Goal: Communication & Community: Answer question/provide support

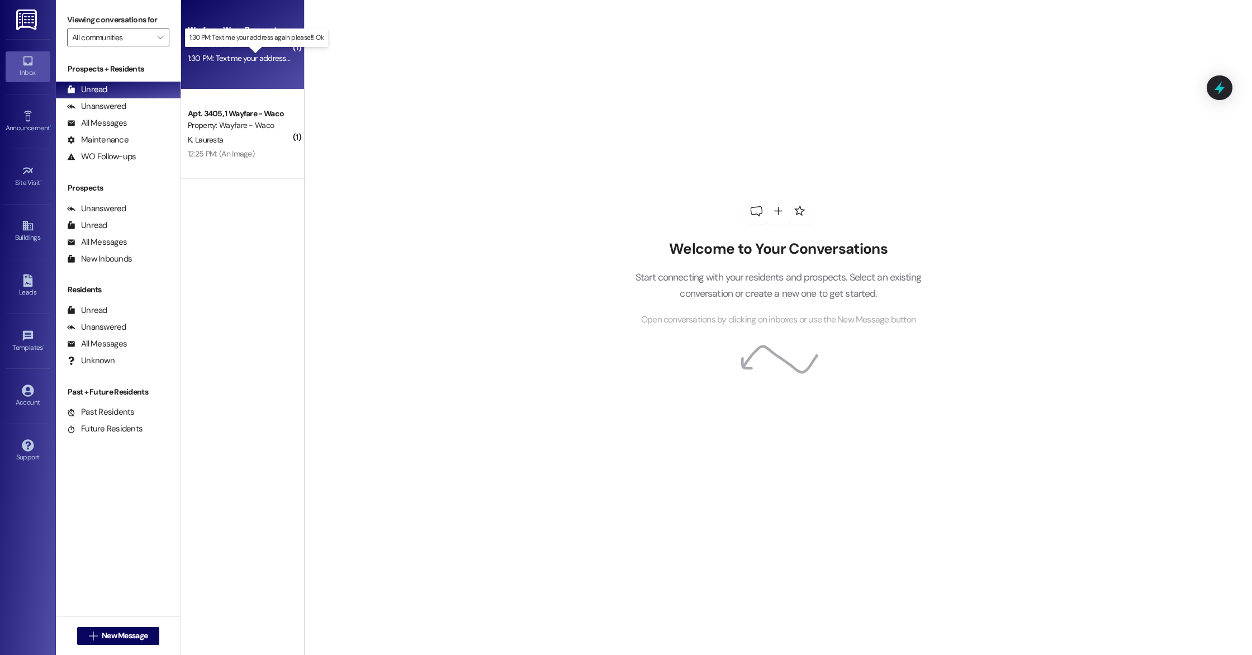
click at [260, 61] on div "1:30 PM: Text me your address again please!!! Ok 1:30 PM: Text me your address …" at bounding box center [267, 58] width 158 height 10
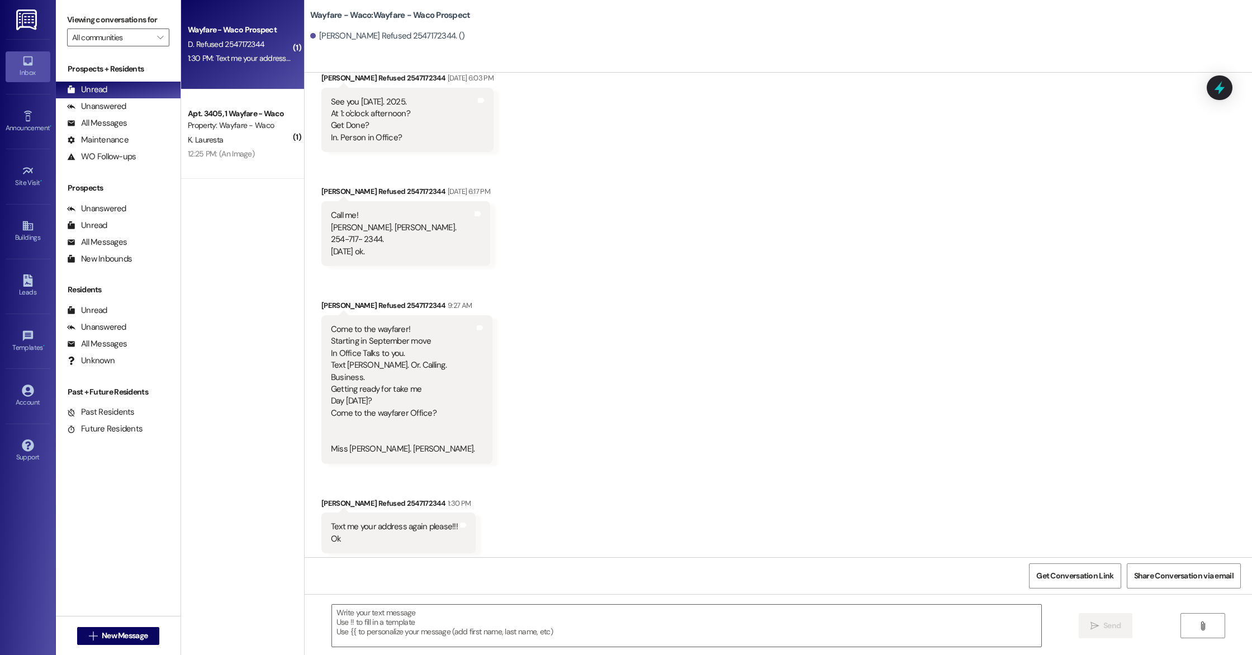
scroll to position [321, 0]
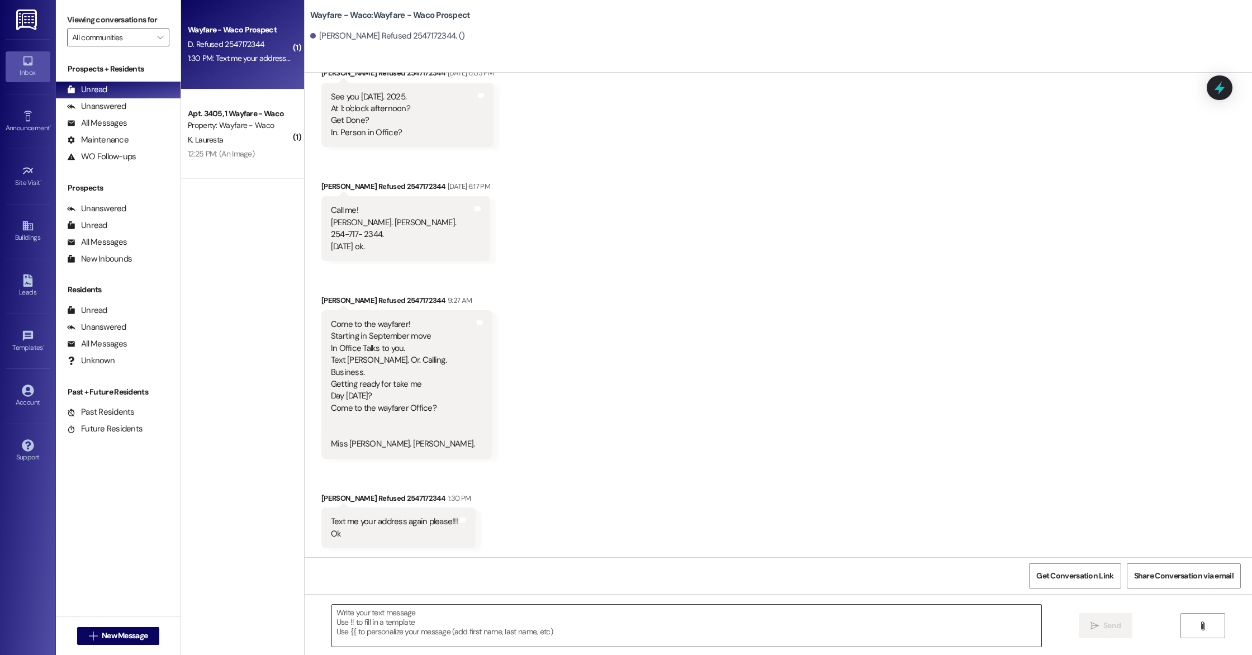
click at [461, 621] on textarea at bounding box center [686, 626] width 709 height 42
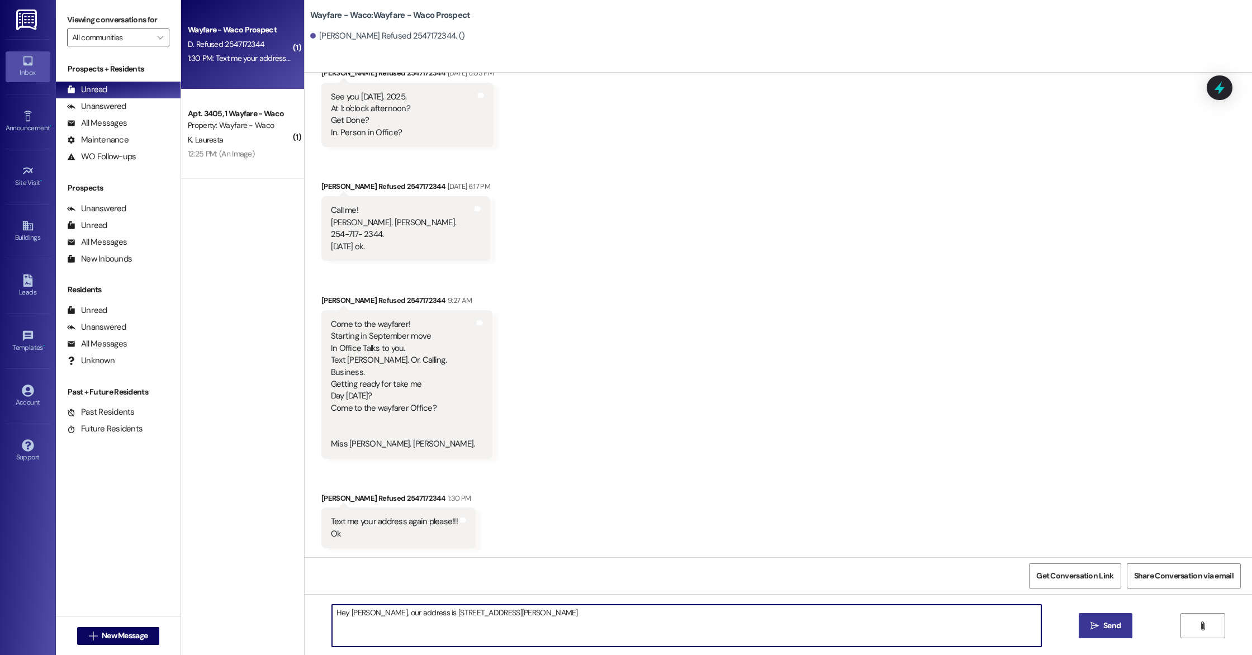
type textarea "Hey Donna, our address is 1210 N Old Robinson Rd, Waco TX 76706"
click at [1099, 634] on button " Send" at bounding box center [1106, 625] width 54 height 25
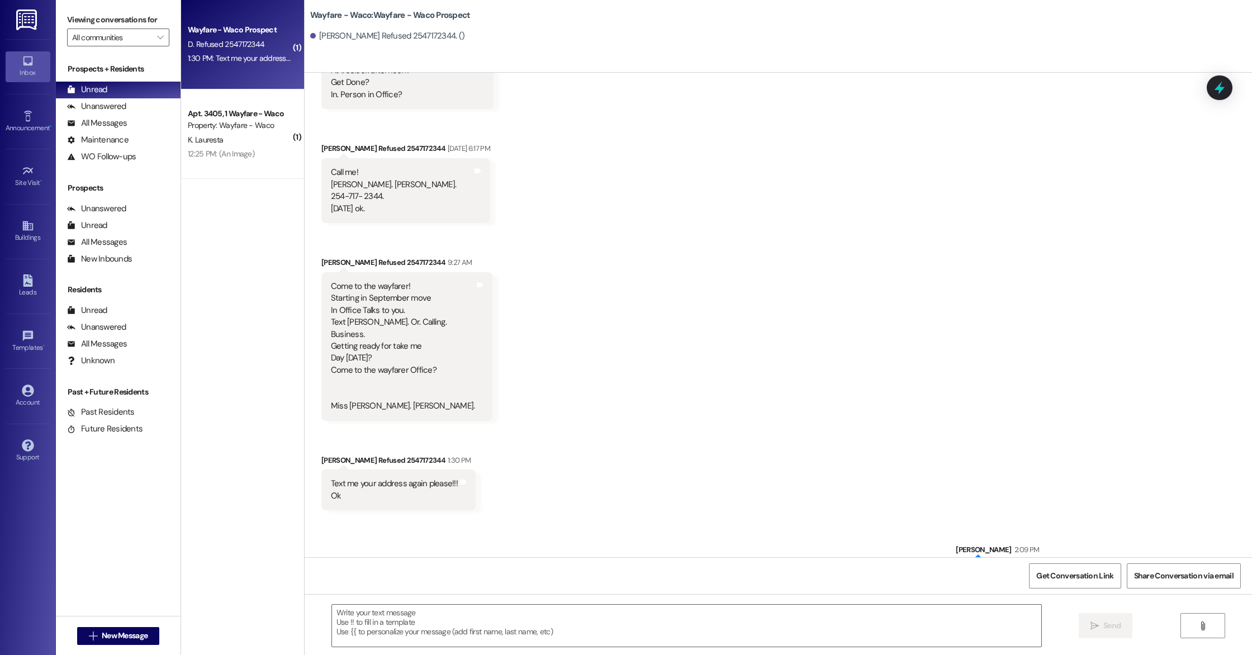
scroll to position [400, 0]
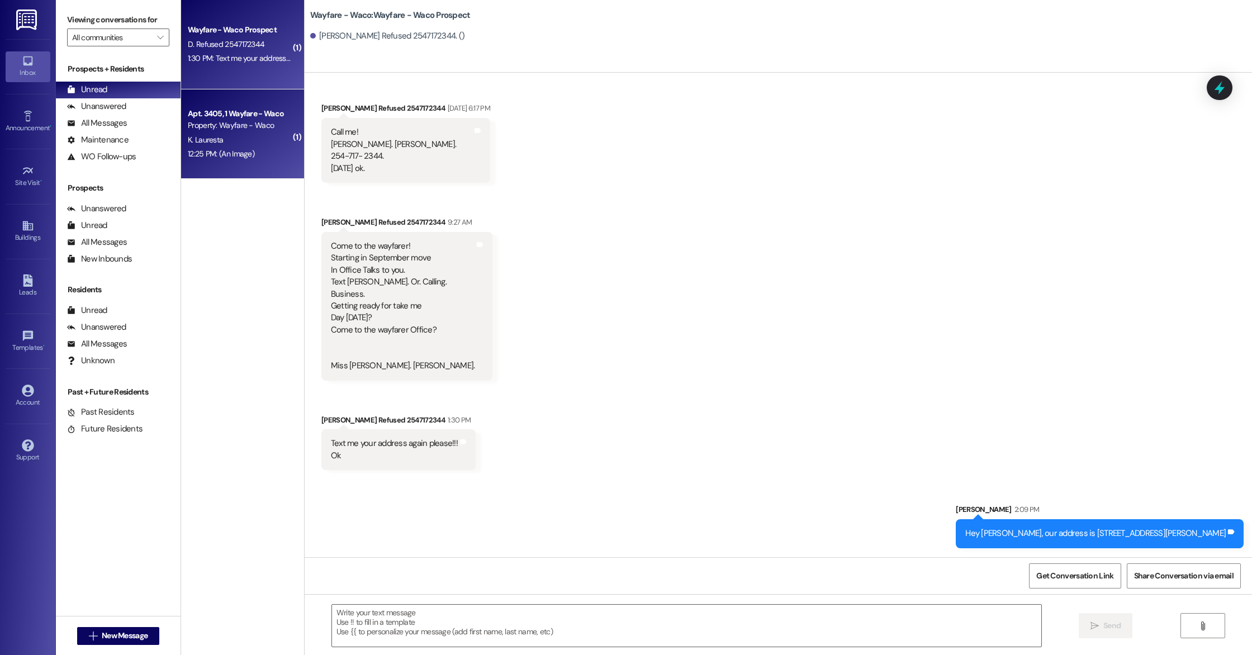
click at [217, 129] on div "Property: Wayfare - Waco" at bounding box center [239, 126] width 103 height 12
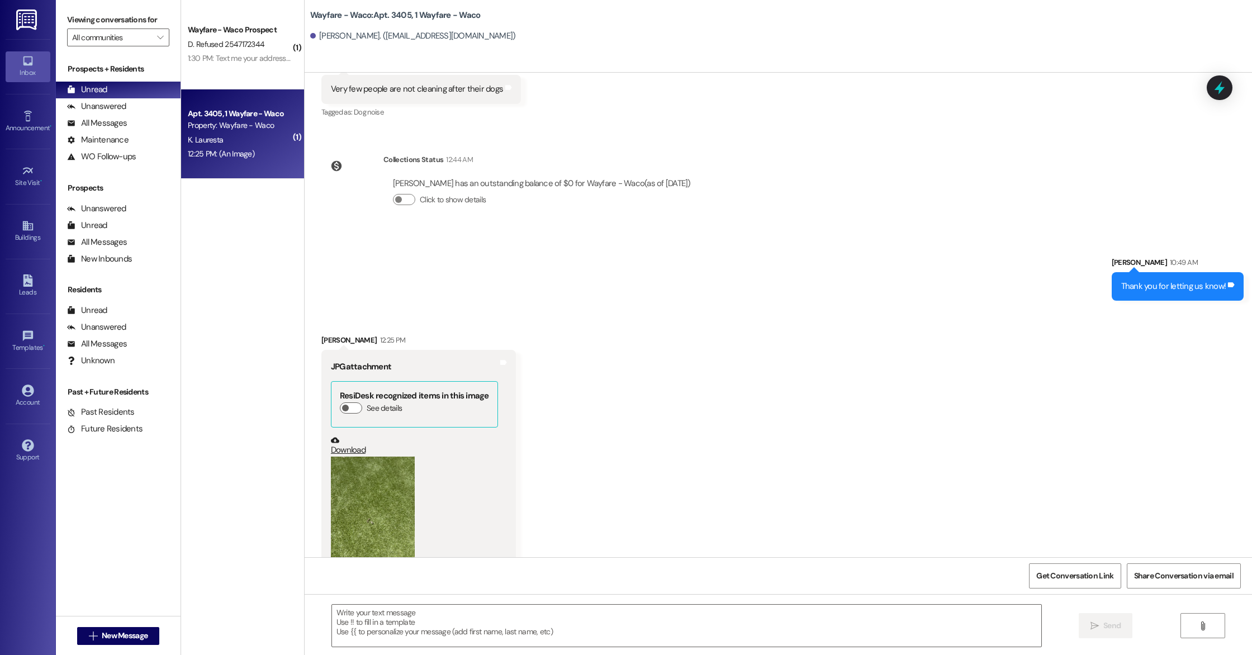
scroll to position [2297, 0]
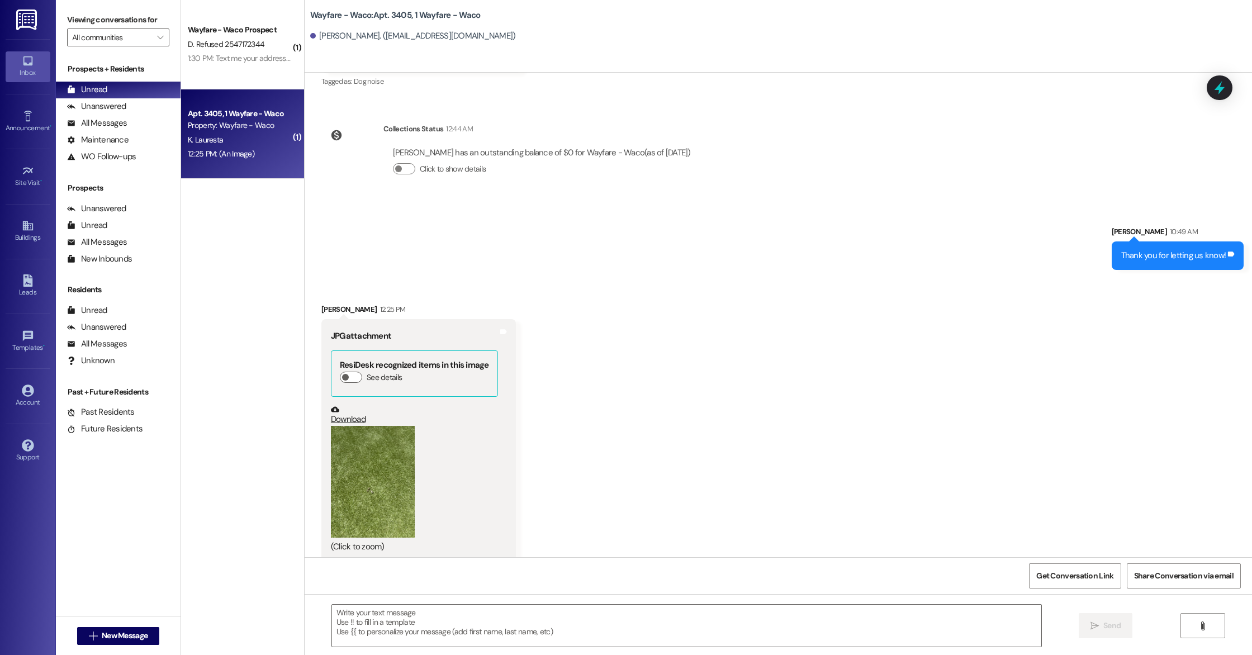
click at [359, 488] on button "Zoom image" at bounding box center [373, 482] width 84 height 112
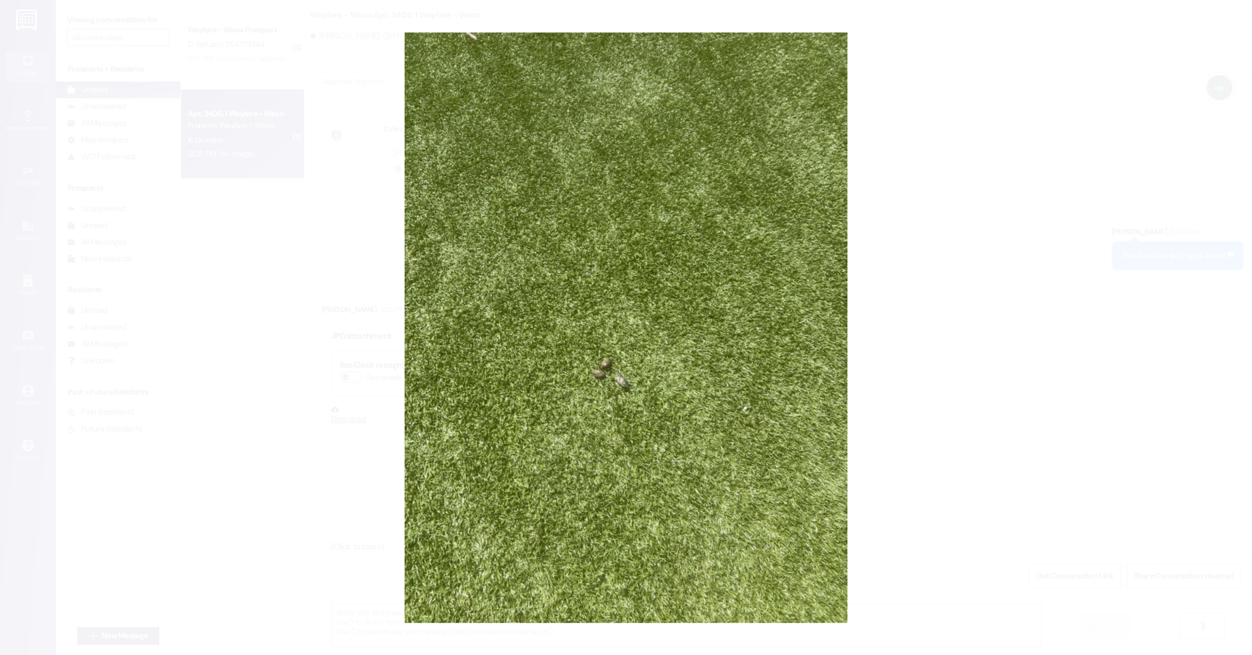
click at [971, 297] on button "Unzoom image" at bounding box center [626, 327] width 1252 height 655
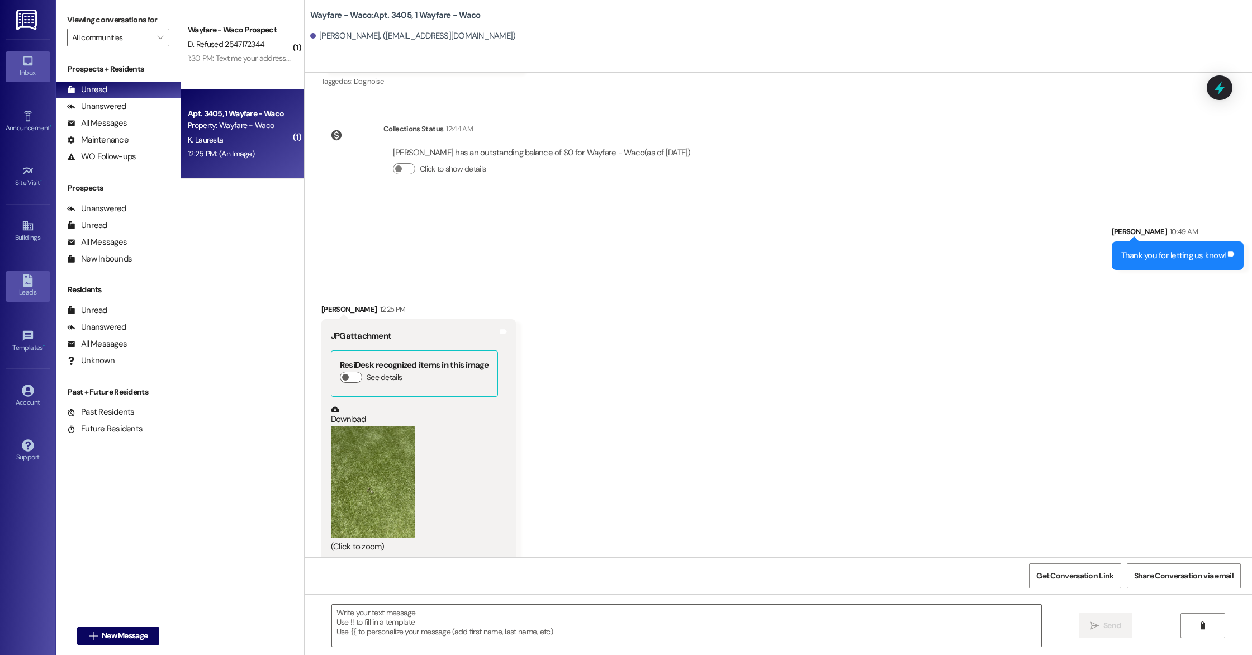
click at [22, 274] on icon at bounding box center [28, 280] width 12 height 12
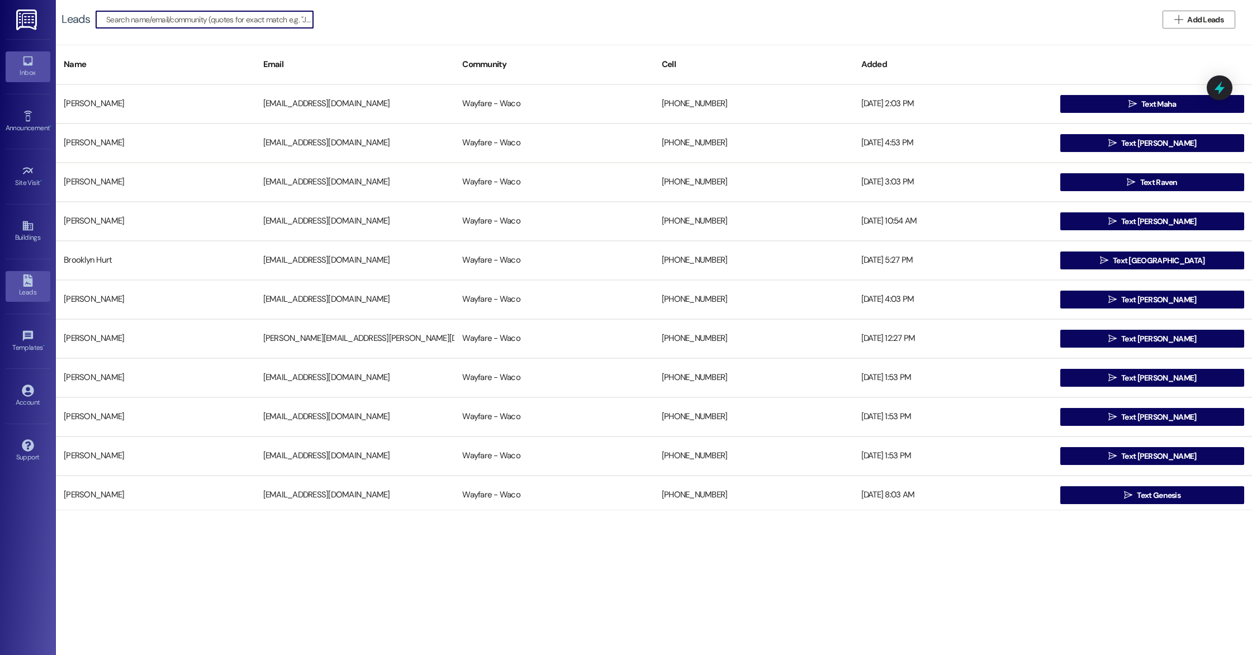
click at [27, 73] on div "Inbox" at bounding box center [28, 72] width 56 height 11
